Goal: Task Accomplishment & Management: Complete application form

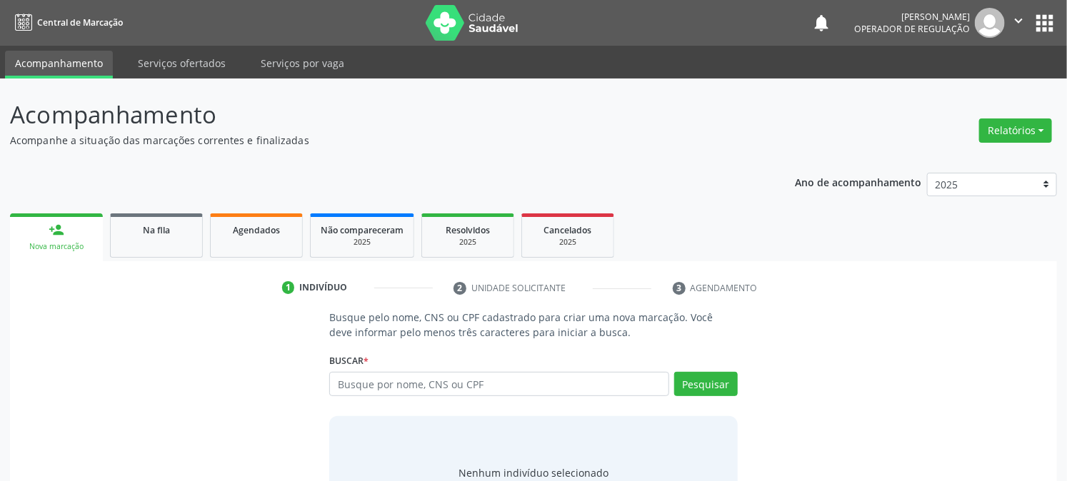
click at [372, 380] on input "text" at bounding box center [498, 384] width 339 height 24
type input "702305184597318"
click at [720, 373] on button "Pesquisar" at bounding box center [706, 384] width 64 height 24
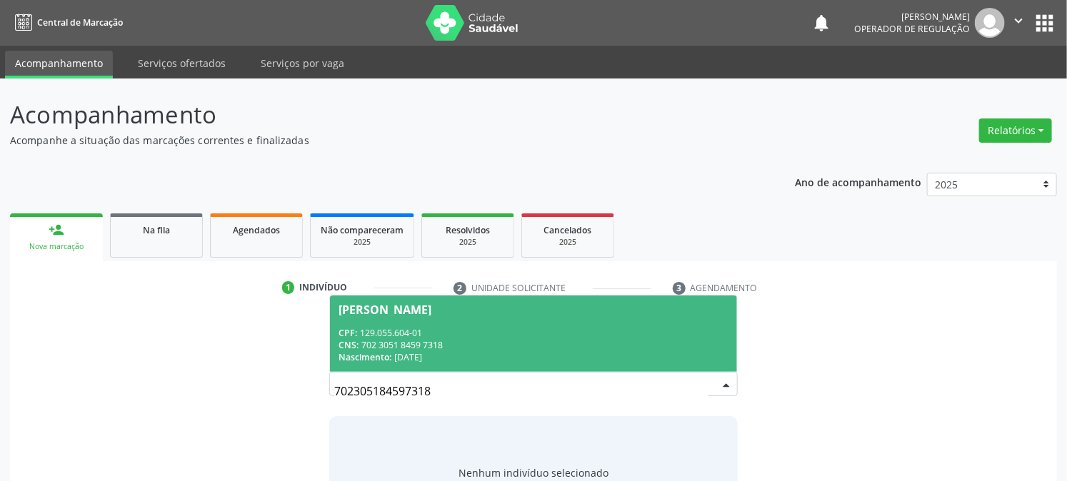
click at [490, 331] on div "CPF: 129.055.604-01" at bounding box center [532, 333] width 389 height 12
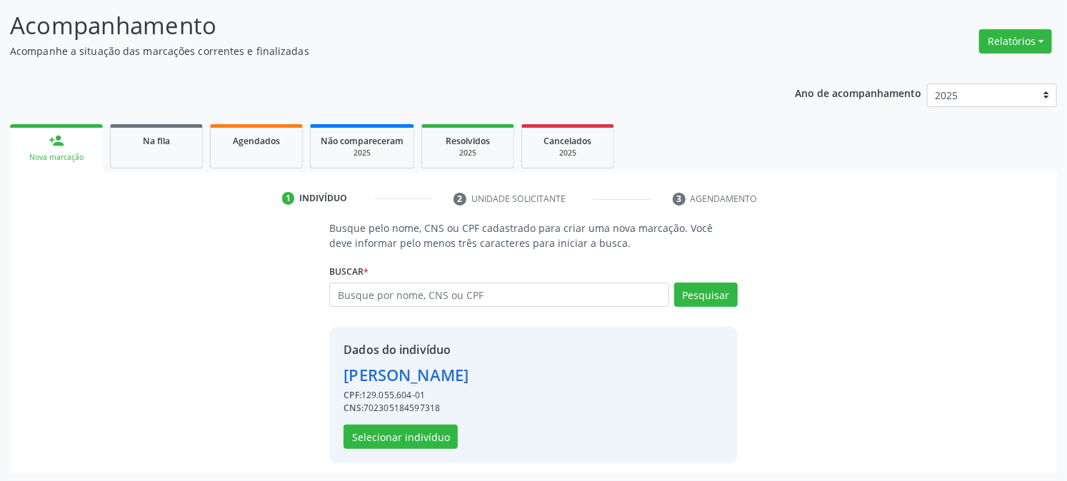
scroll to position [90, 0]
click at [374, 426] on button "Selecionar indivíduo" at bounding box center [400, 436] width 114 height 24
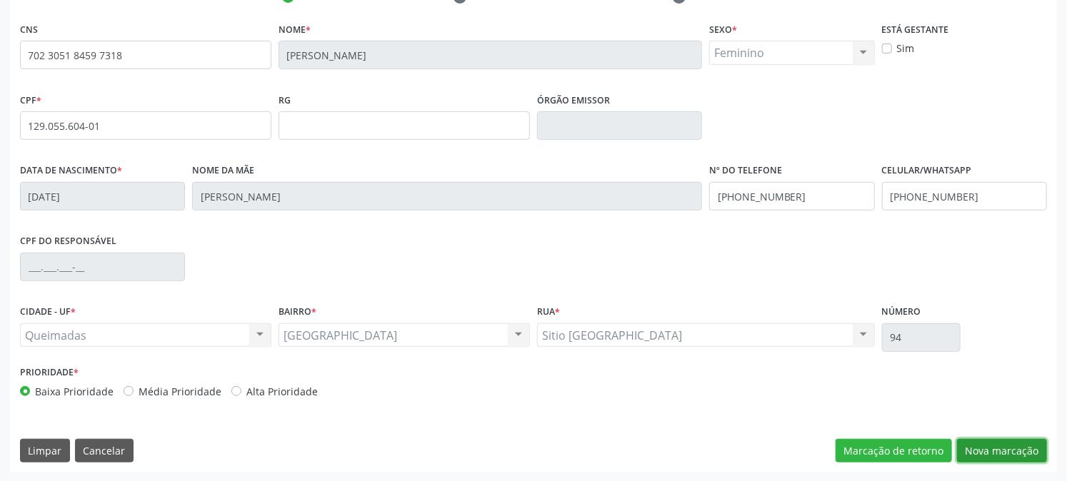
drag, startPoint x: 1002, startPoint y: 450, endPoint x: 860, endPoint y: 415, distance: 146.3
click at [1002, 450] on button "Nova marcação" at bounding box center [1002, 451] width 90 height 24
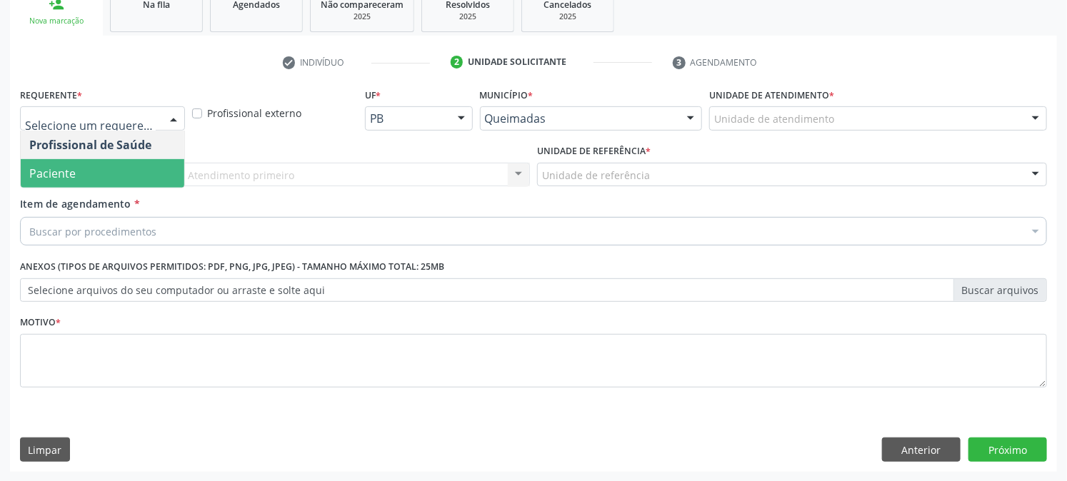
click at [71, 176] on span "Paciente" at bounding box center [52, 174] width 46 height 16
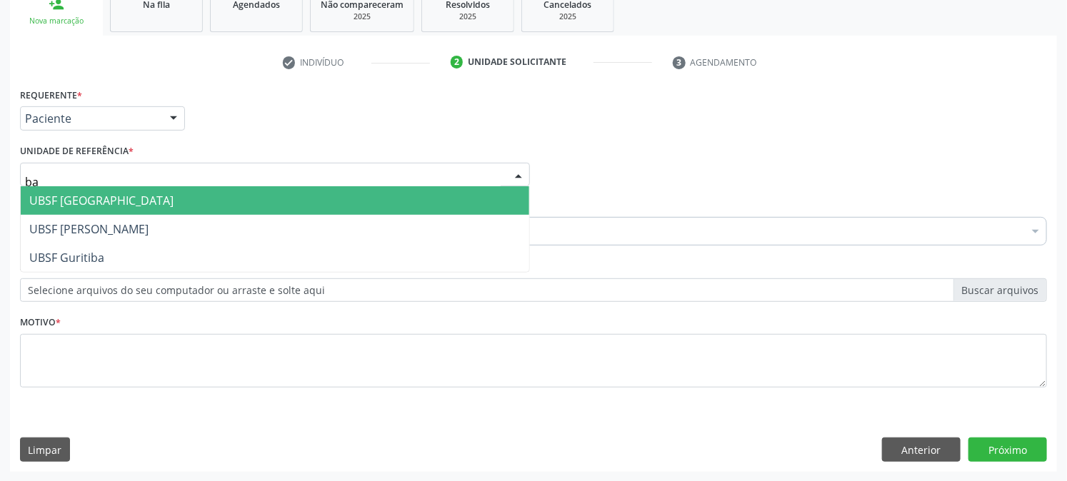
type input "bai"
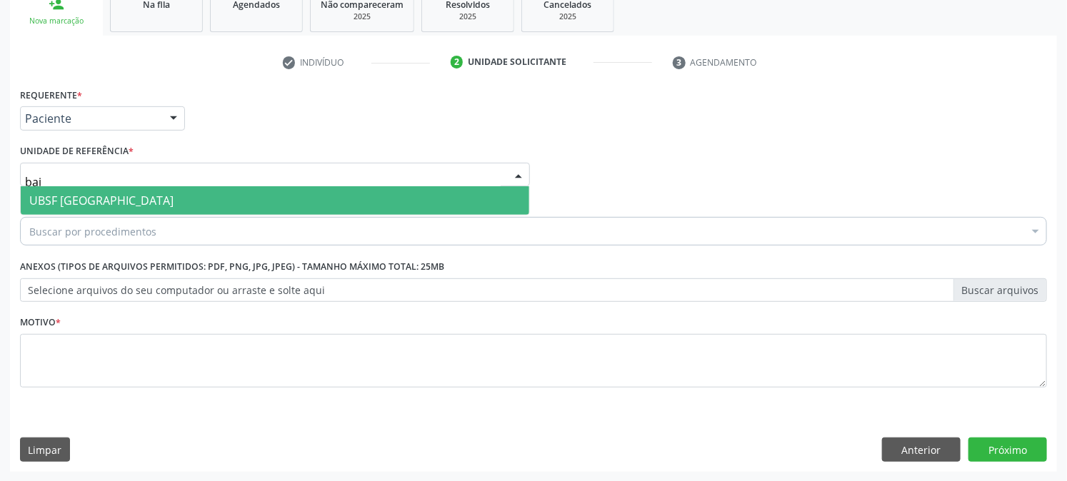
click at [96, 198] on span "UBSF [GEOGRAPHIC_DATA]" at bounding box center [101, 201] width 144 height 16
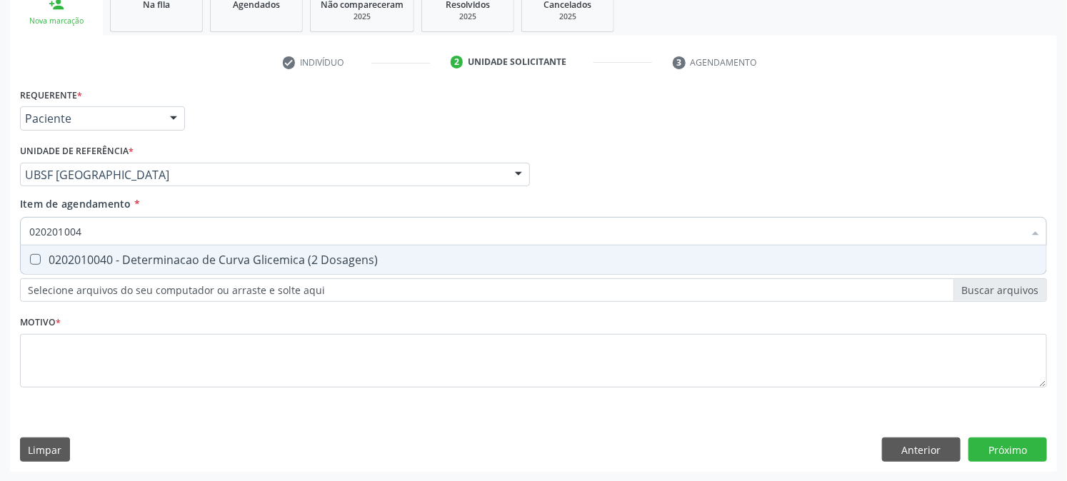
type input "0202010040"
click at [121, 248] on span "0202010040 - Determinacao de Curva Glicemica (2 Dosagens)" at bounding box center [533, 260] width 1025 height 29
checkbox Dosagens\) "true"
click at [0, 245] on div "Acompanhamento Acompanhe a situação das marcações correntes e finalizadas Relat…" at bounding box center [533, 167] width 1067 height 629
checkbox Dosagens\) "false"
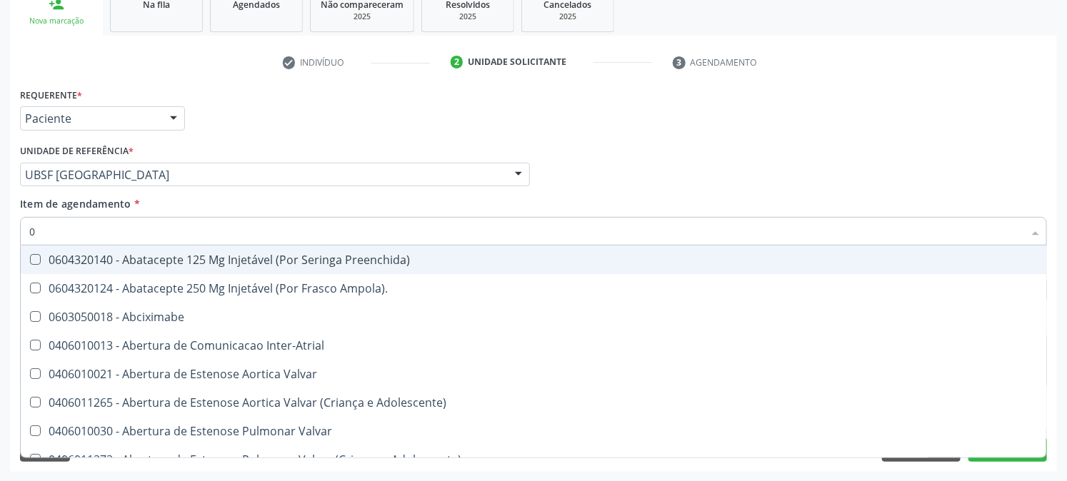
type input "02"
checkbox Alimentação "true"
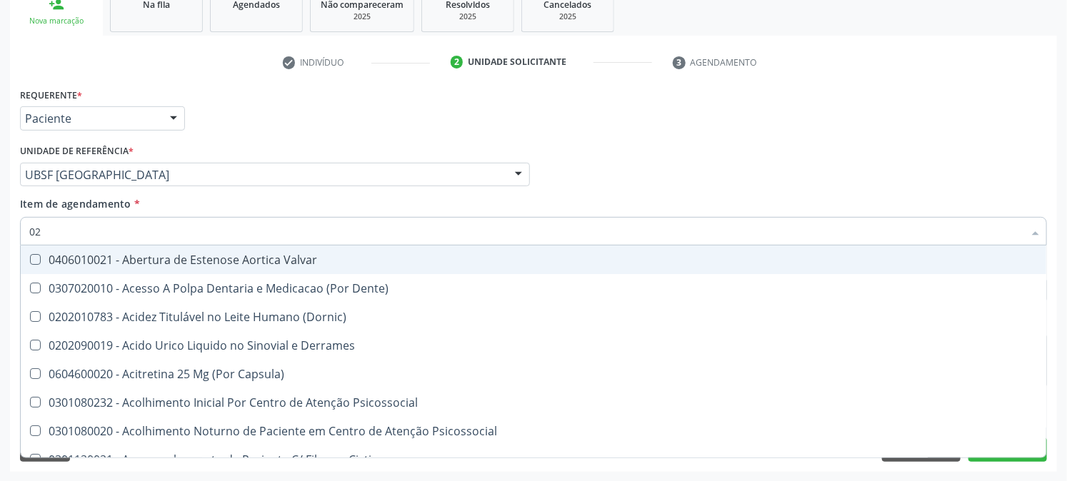
type input "020"
checkbox Tirofibana "true"
checkbox Dosagens\) "false"
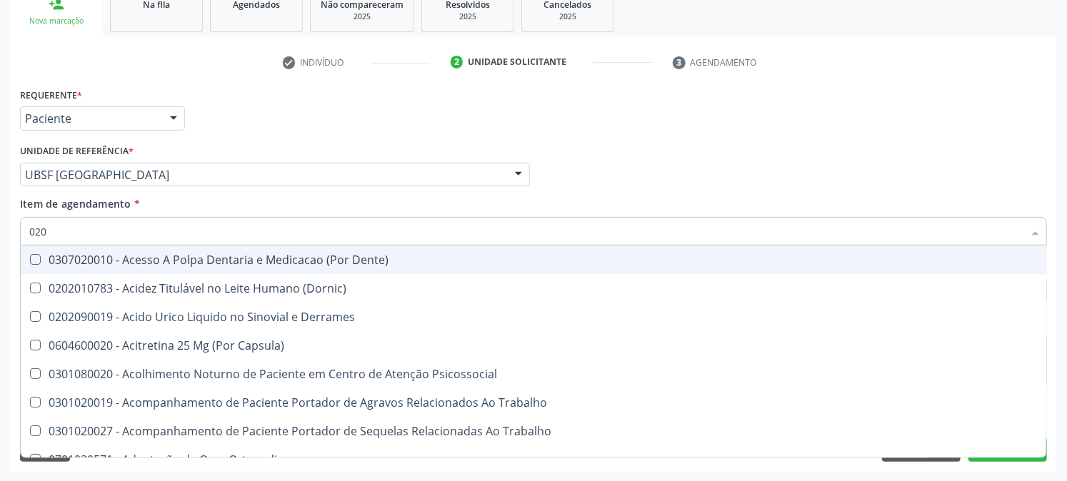
type input "0202"
checkbox Coluna "true"
checkbox Dosagens\) "false"
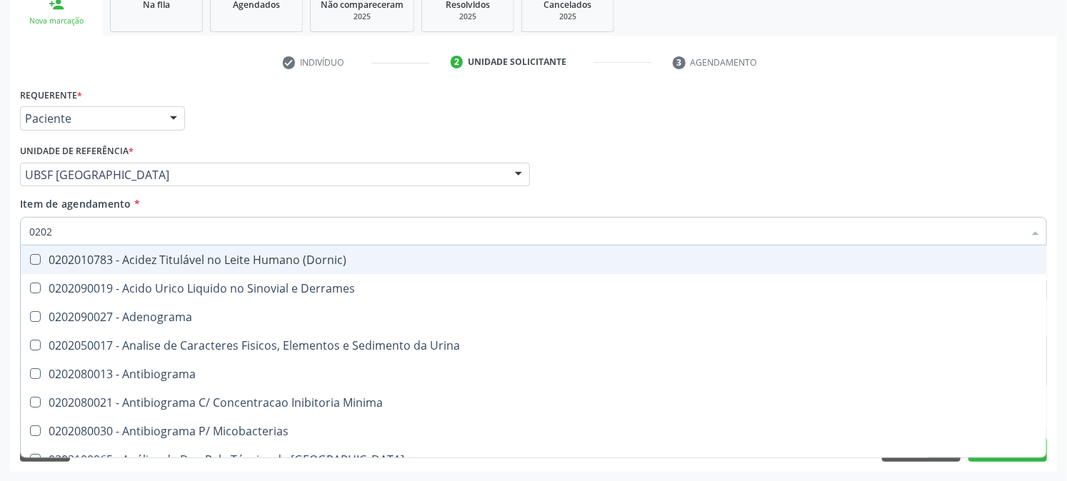
type input "02020"
checkbox Congênita "true"
checkbox Dosagens\) "false"
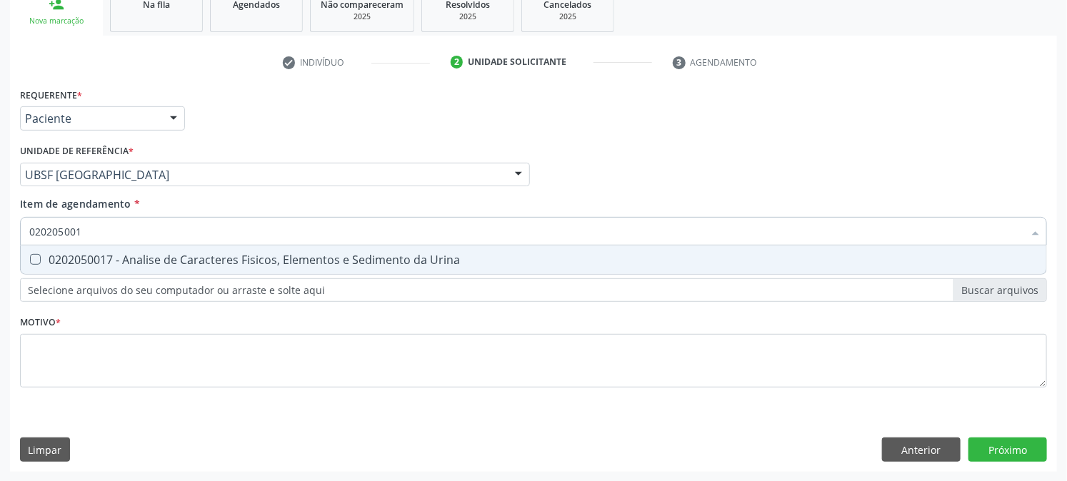
type input "0202050017"
click at [38, 257] on Urina at bounding box center [35, 259] width 11 height 11
click at [30, 257] on Urina "checkbox" at bounding box center [25, 259] width 9 height 9
checkbox Urina "true"
drag, startPoint x: 96, startPoint y: 238, endPoint x: 9, endPoint y: 248, distance: 88.3
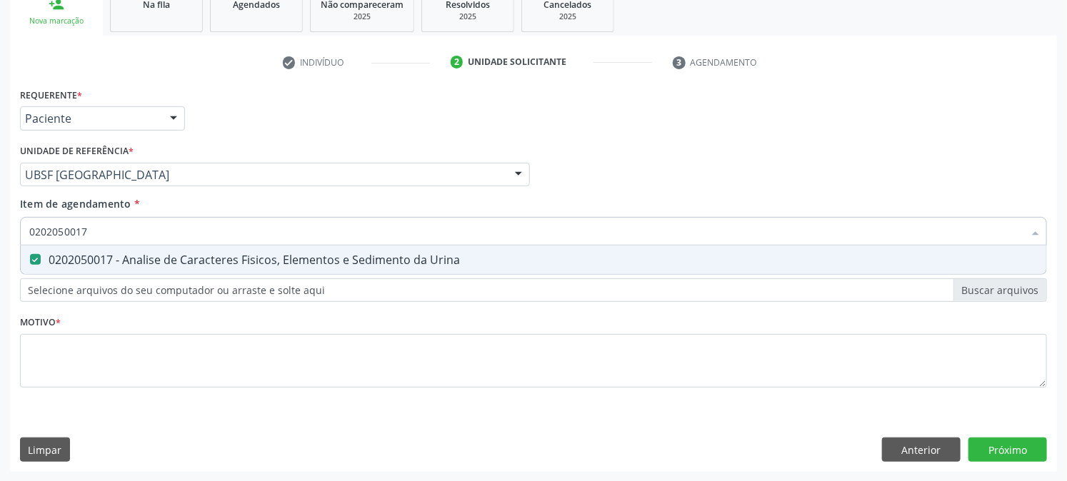
click at [10, 248] on div "Requerente * Paciente Profissional de Saúde Paciente Nenhum resultado encontrad…" at bounding box center [533, 278] width 1047 height 388
checkbox Urina "false"
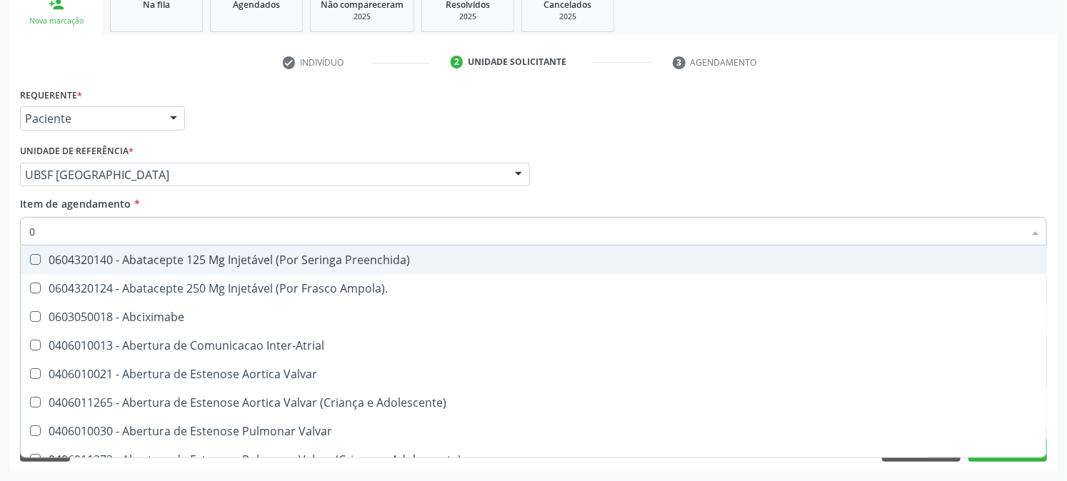
type input "02"
checkbox Psicossocial "true"
checkbox Urina "false"
checkbox Alimentação "true"
